Goal: Check status: Check status

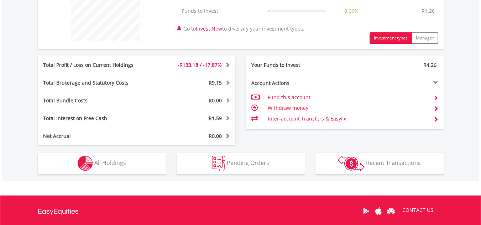
scroll to position [320, 0]
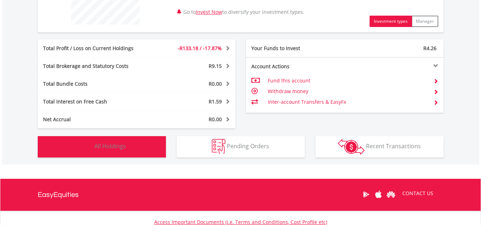
click at [136, 145] on button "Holdings All Holdings" at bounding box center [102, 146] width 128 height 21
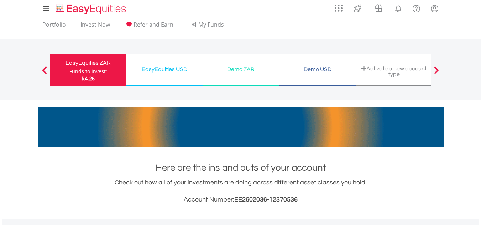
scroll to position [0, 0]
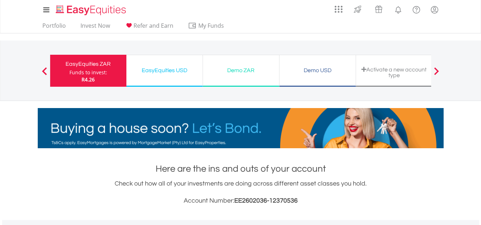
click at [154, 70] on div "EasyEquities USD" at bounding box center [165, 71] width 68 height 10
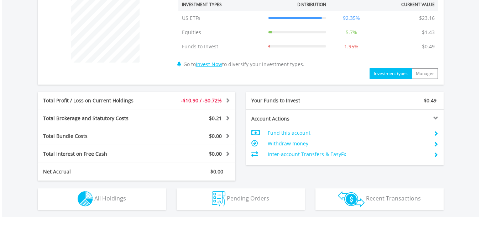
scroll to position [285, 0]
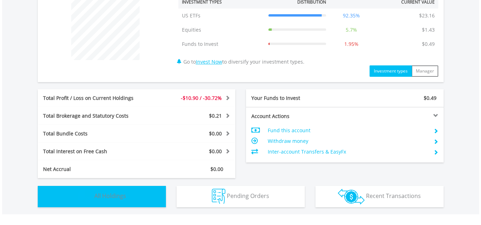
click at [102, 195] on span "All Holdings" at bounding box center [110, 196] width 32 height 8
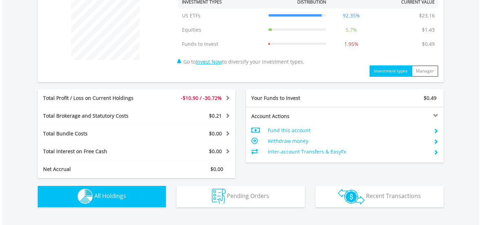
scroll to position [514, 0]
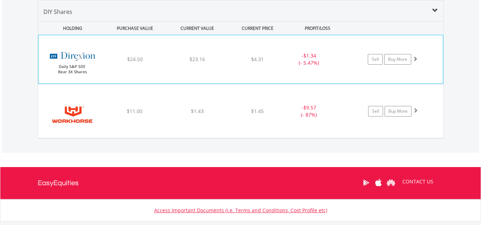
click at [413, 60] on span at bounding box center [415, 58] width 5 height 5
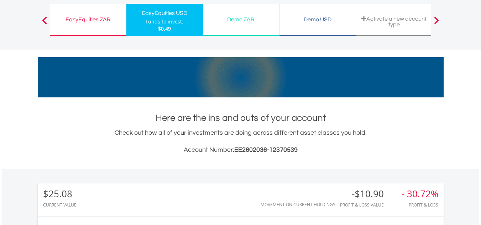
scroll to position [0, 0]
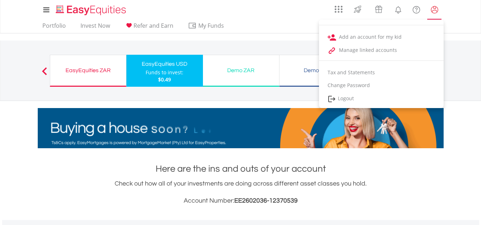
drag, startPoint x: 434, startPoint y: 7, endPoint x: 426, endPoint y: 17, distance: 13.9
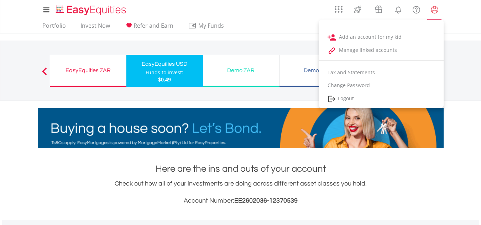
click at [434, 6] on lord-icon "My Profile" at bounding box center [434, 9] width 9 height 9
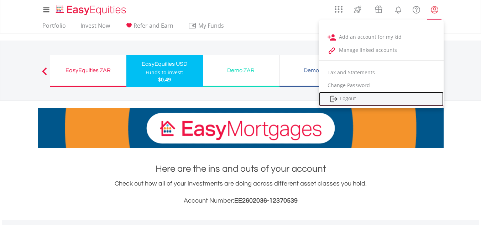
click at [379, 98] on link "Logout" at bounding box center [381, 99] width 125 height 15
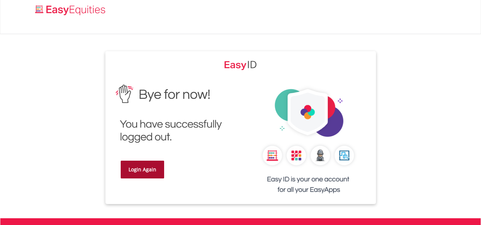
click at [141, 168] on link "Login Again" at bounding box center [142, 170] width 43 height 18
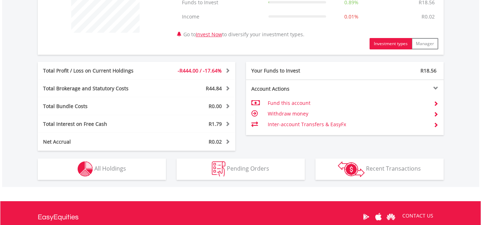
scroll to position [320, 0]
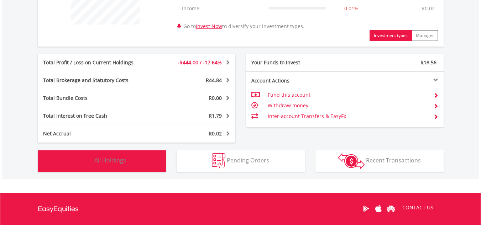
click at [100, 156] on button "Holdings All Holdings" at bounding box center [102, 161] width 128 height 21
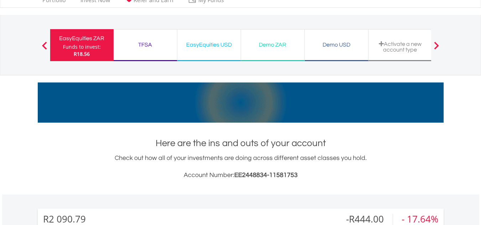
scroll to position [0, 0]
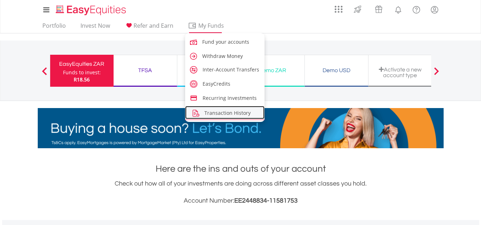
click at [218, 117] on link "Transaction History" at bounding box center [225, 112] width 80 height 13
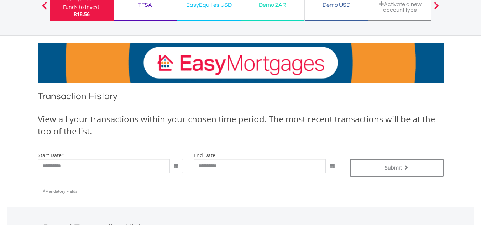
scroll to position [107, 0]
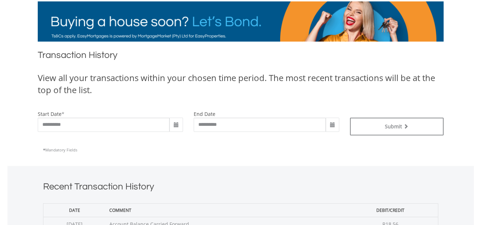
click at [176, 123] on span at bounding box center [176, 125] width 6 height 6
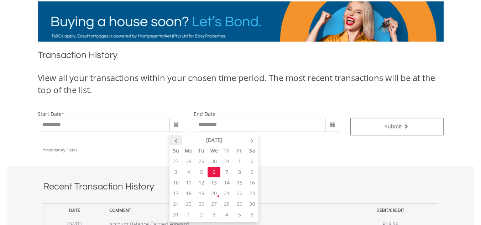
click at [181, 141] on th "‹" at bounding box center [176, 140] width 13 height 11
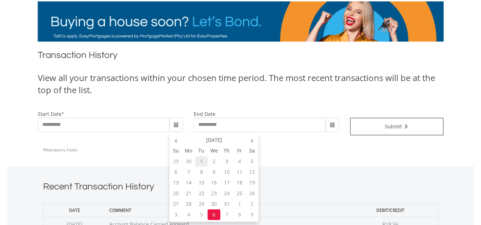
click at [199, 162] on td "1" at bounding box center [201, 161] width 13 height 11
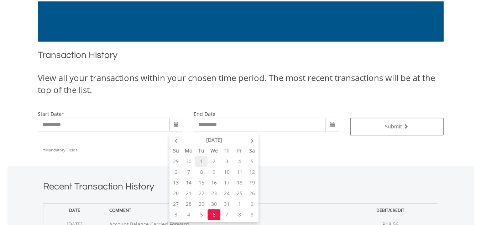
type input "**********"
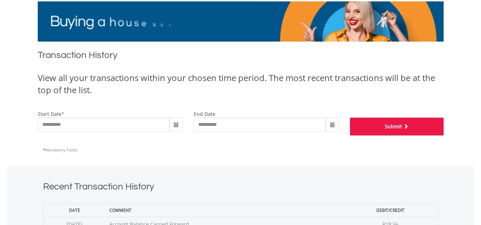
click at [408, 121] on button "Submit" at bounding box center [397, 127] width 94 height 18
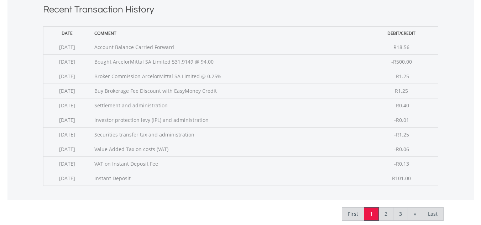
scroll to position [285, 0]
click at [381, 213] on link "2" at bounding box center [386, 214] width 15 height 14
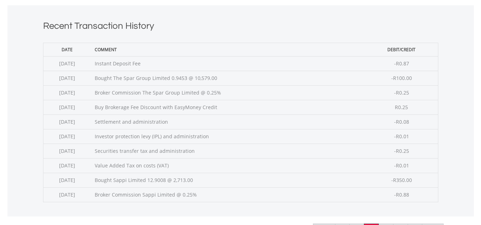
scroll to position [285, 0]
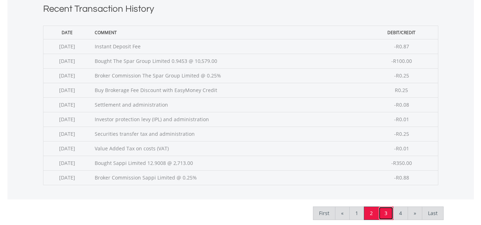
click at [386, 217] on link "3" at bounding box center [386, 214] width 15 height 14
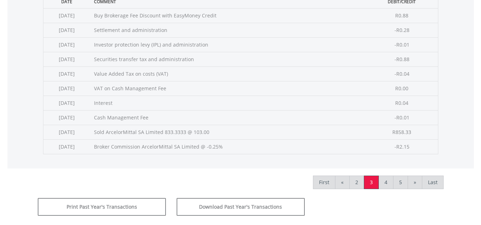
scroll to position [320, 0]
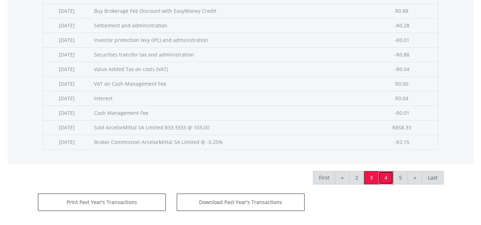
click at [386, 181] on link "4" at bounding box center [386, 178] width 15 height 14
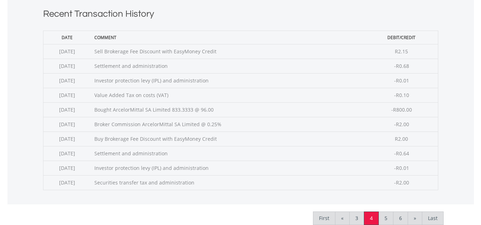
scroll to position [285, 0]
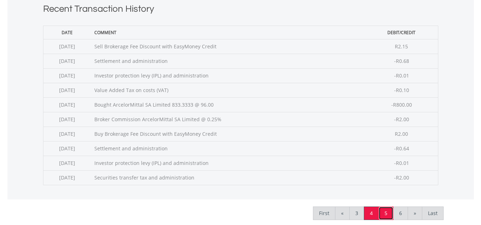
click at [384, 215] on link "5" at bounding box center [386, 214] width 15 height 14
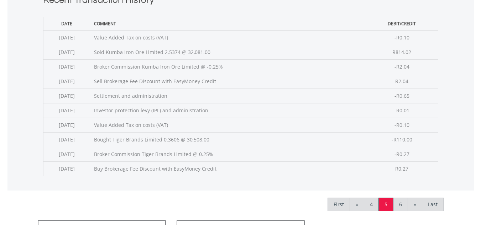
scroll to position [320, 0]
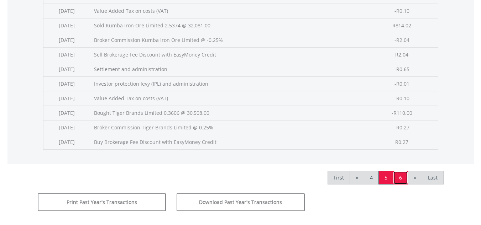
click at [399, 179] on link "6" at bounding box center [400, 178] width 15 height 14
